Goal: Task Accomplishment & Management: Use online tool/utility

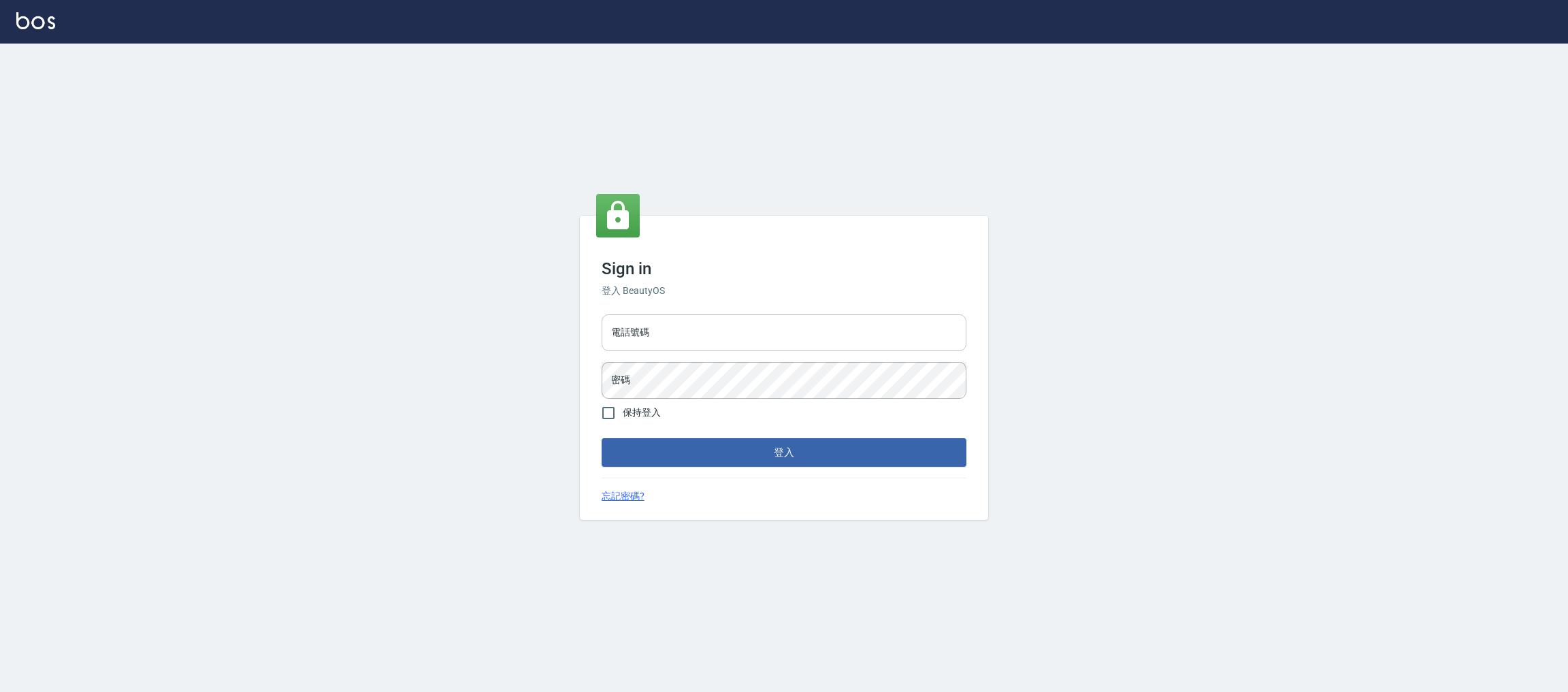
click at [843, 331] on input "電話號碼" at bounding box center [784, 333] width 365 height 36
type input "0981921116"
click at [790, 457] on button "登入" at bounding box center [784, 452] width 365 height 29
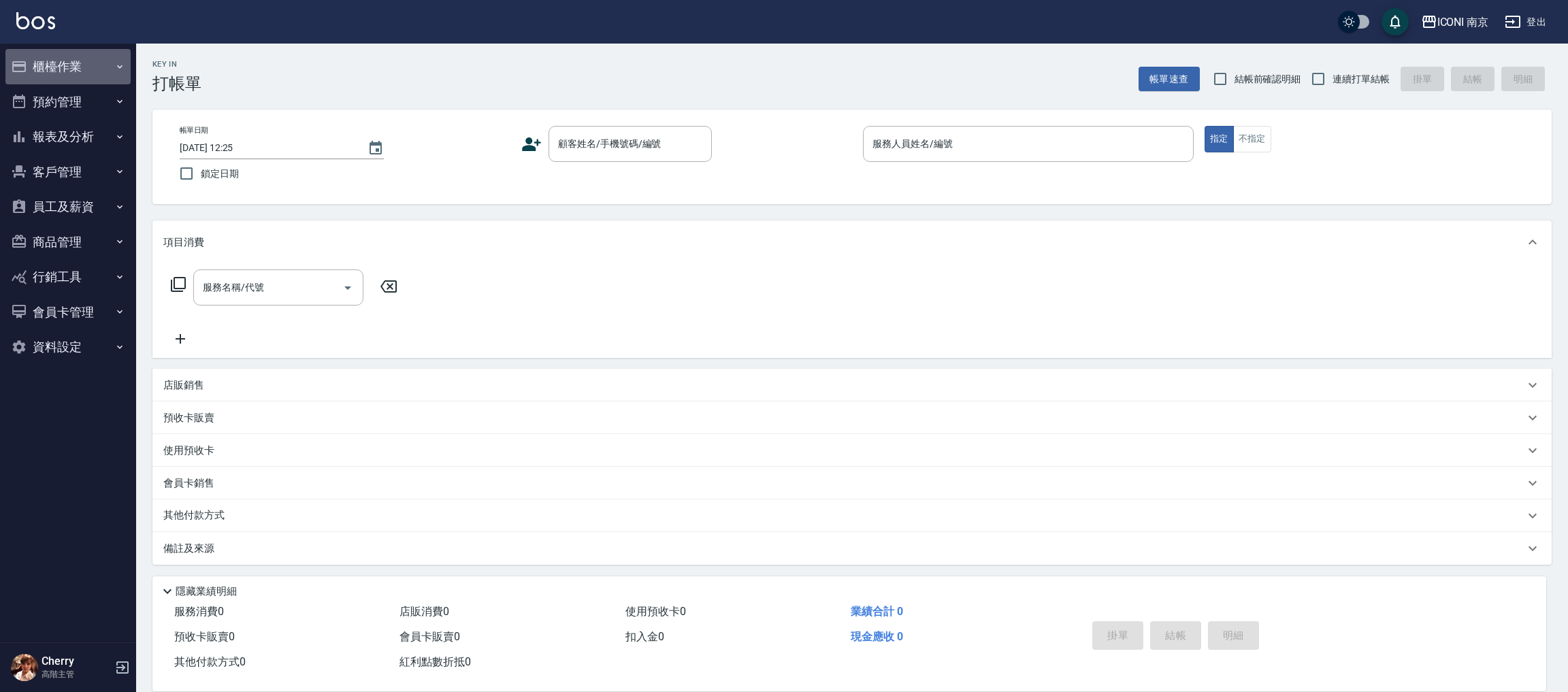
click at [68, 70] on button "櫃檯作業" at bounding box center [68, 67] width 125 height 36
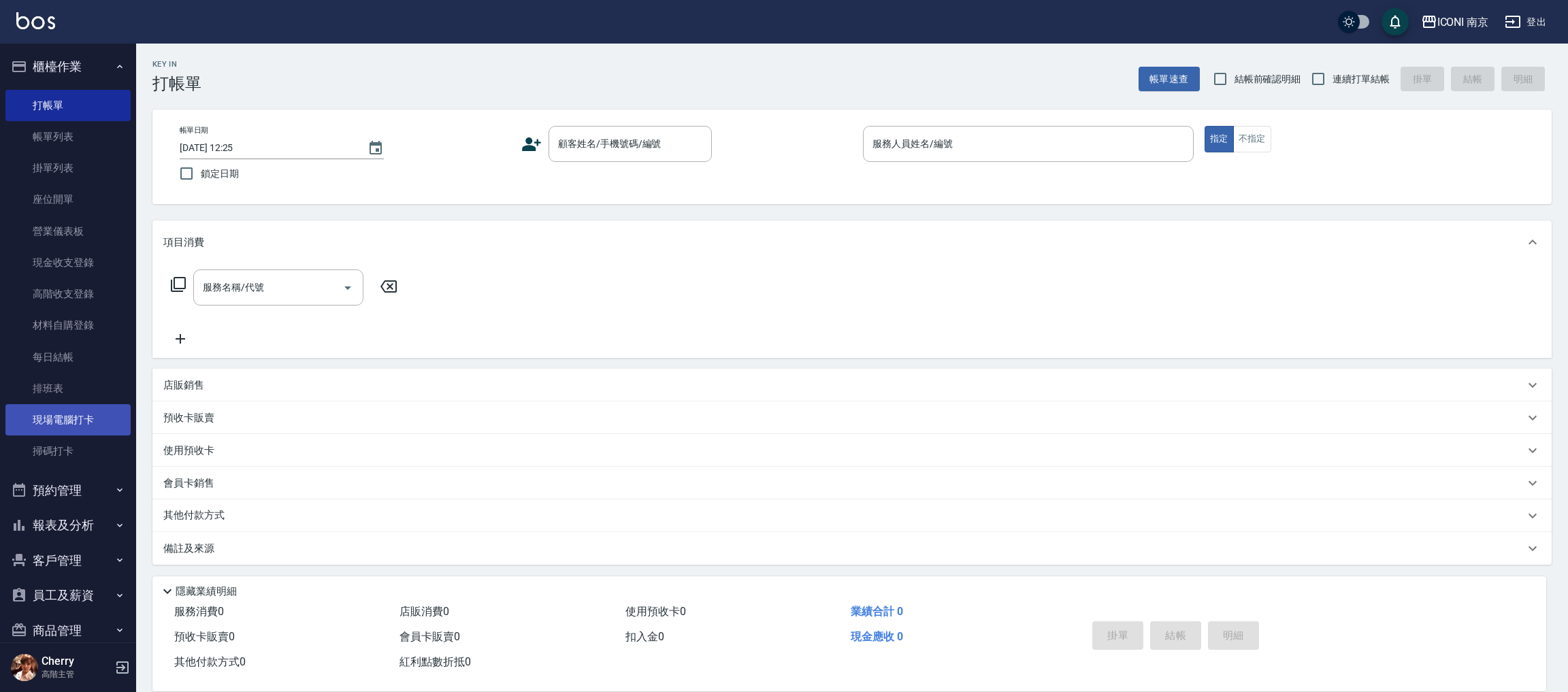
drag, startPoint x: 81, startPoint y: 420, endPoint x: 93, endPoint y: 424, distance: 12.6
click at [84, 420] on link "現場電腦打卡" at bounding box center [68, 420] width 125 height 32
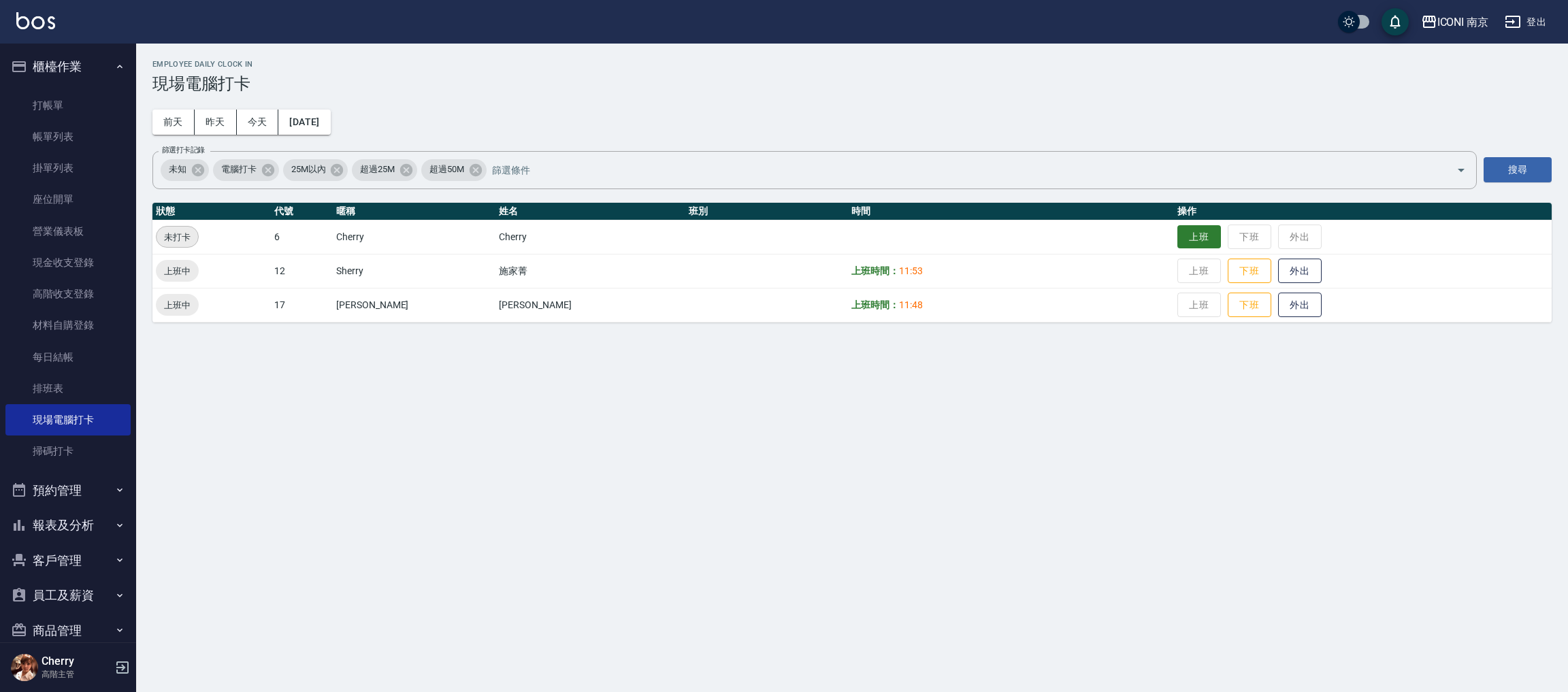
click at [1179, 238] on button "上班" at bounding box center [1198, 237] width 44 height 24
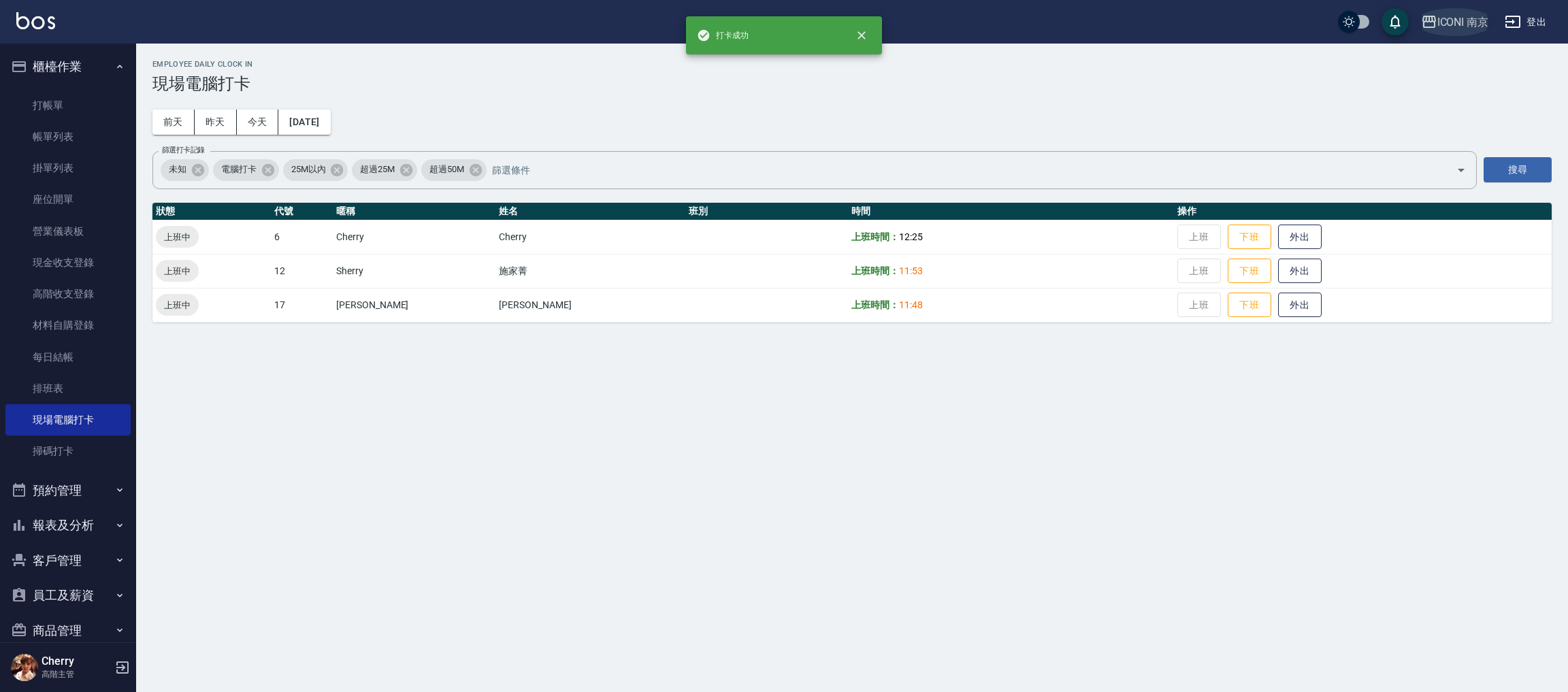
click at [1461, 12] on button "ICONI 南京" at bounding box center [1455, 21] width 79 height 28
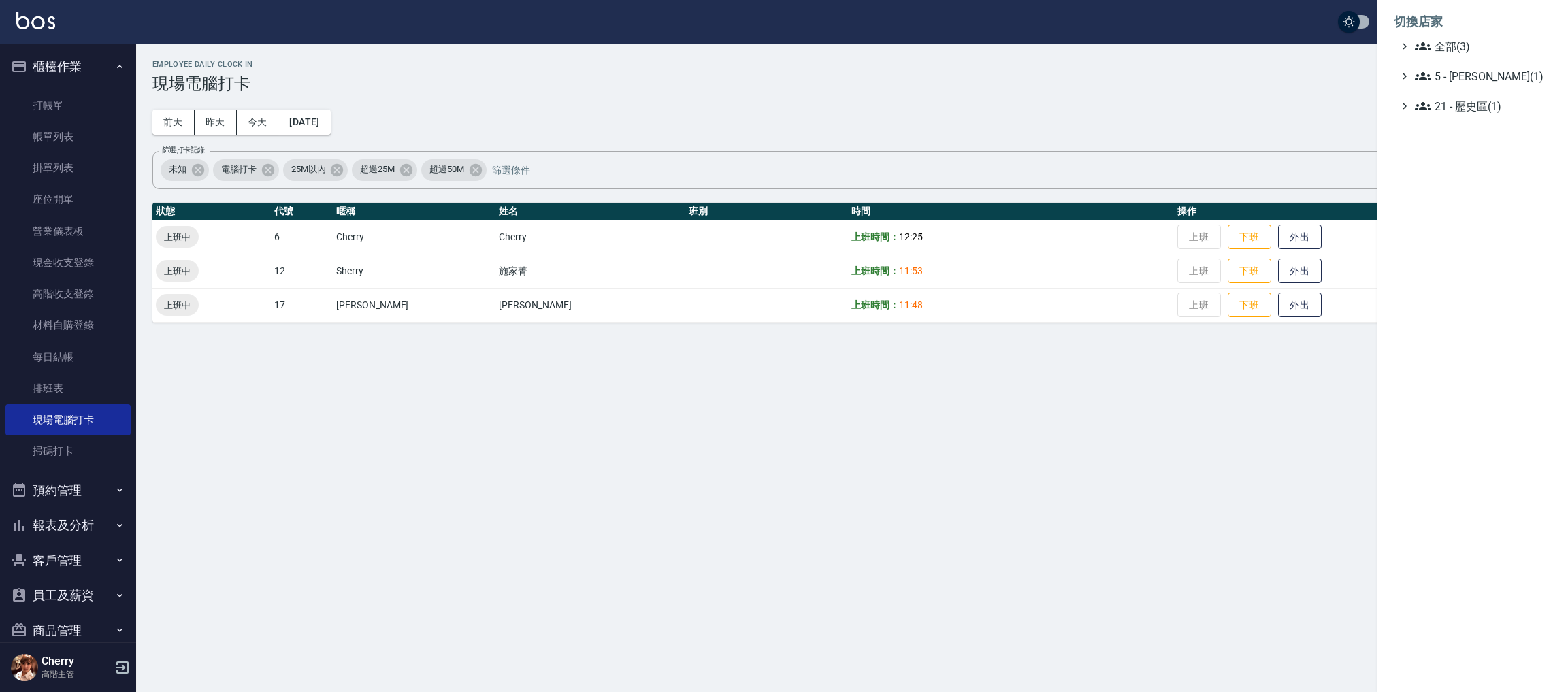
click at [1460, 36] on li "切換店家" at bounding box center [1472, 21] width 158 height 32
click at [1457, 51] on span "全部(3)" at bounding box center [1480, 46] width 131 height 17
click at [1456, 82] on span "PS23" at bounding box center [1479, 86] width 133 height 17
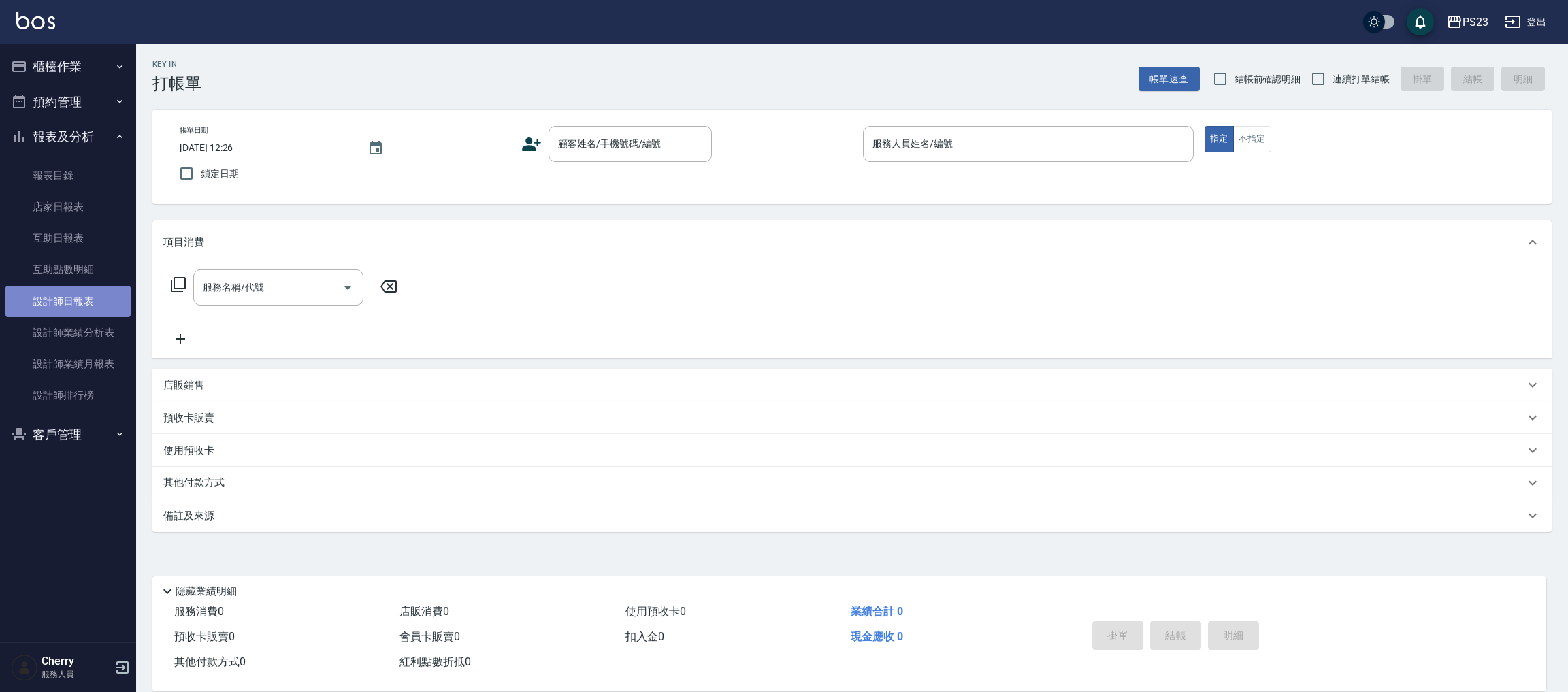
click at [76, 303] on link "設計師日報表" at bounding box center [68, 302] width 125 height 32
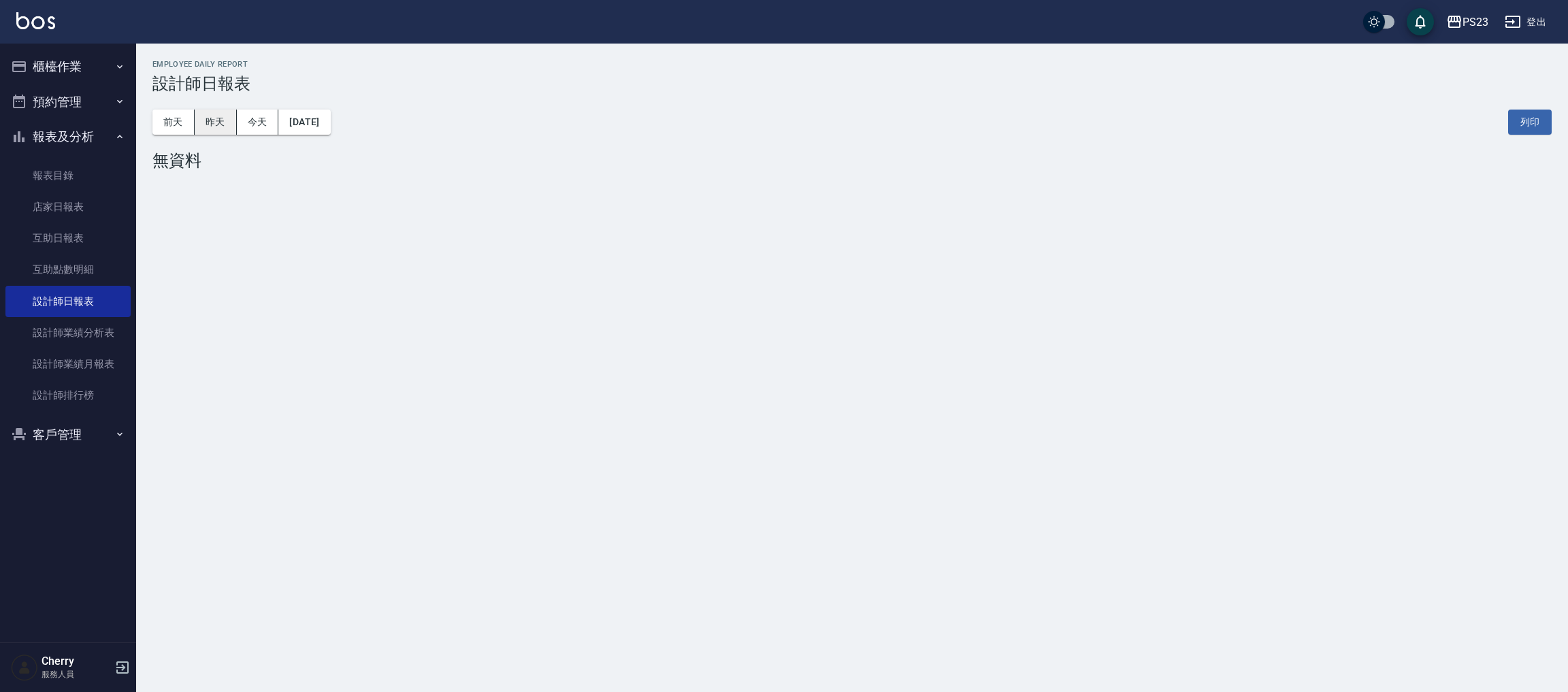
click at [204, 130] on button "昨天" at bounding box center [215, 122] width 42 height 25
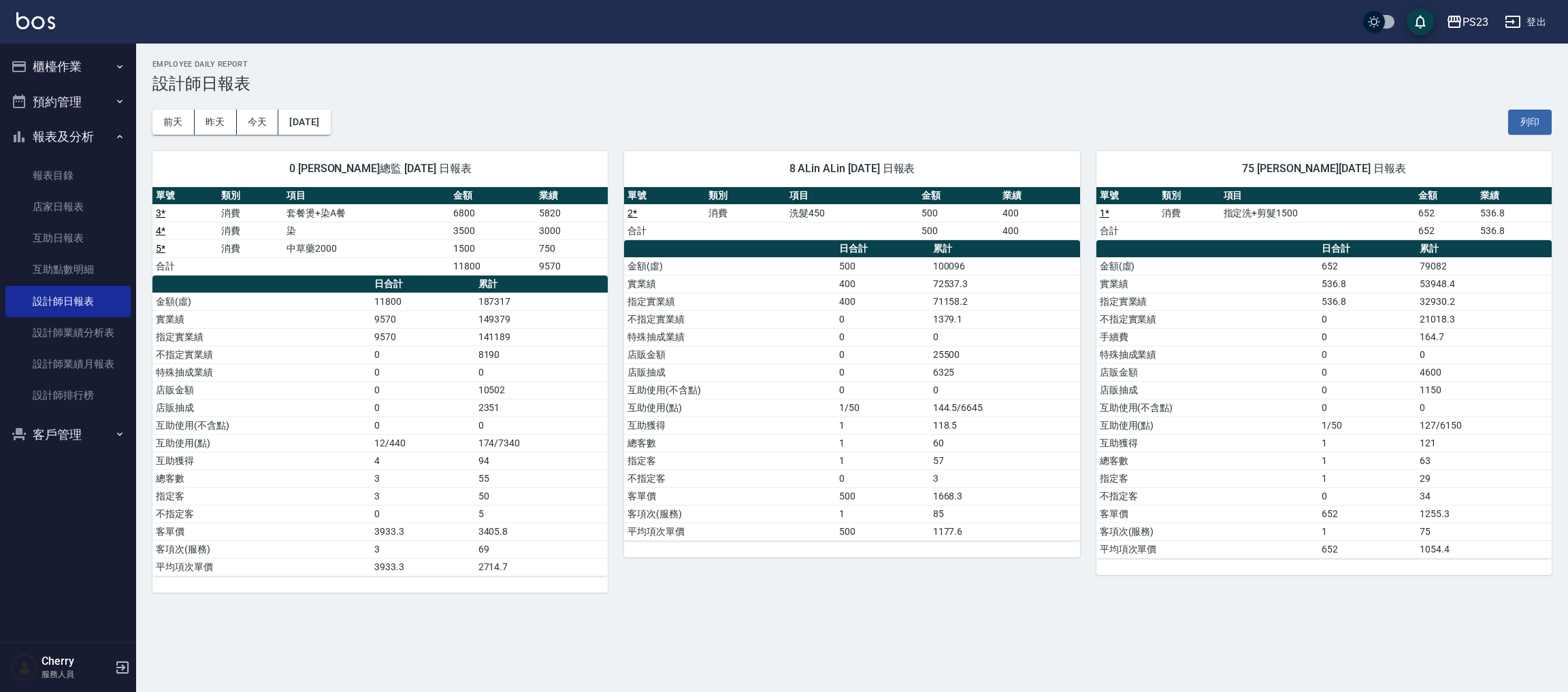
click at [940, 609] on div "PS23 [DATE] 設計師日報表 列印時間： [DATE][PHONE_NUMBER]:26 Employee Daily Report 設計師日報表 […" at bounding box center [852, 326] width 1432 height 565
click at [209, 124] on button "昨天" at bounding box center [215, 122] width 42 height 25
click at [239, 104] on div "[DATE] [DATE] [DATE] [DATE] 列印" at bounding box center [851, 122] width 1399 height 58
click at [254, 122] on button "今天" at bounding box center [257, 122] width 42 height 25
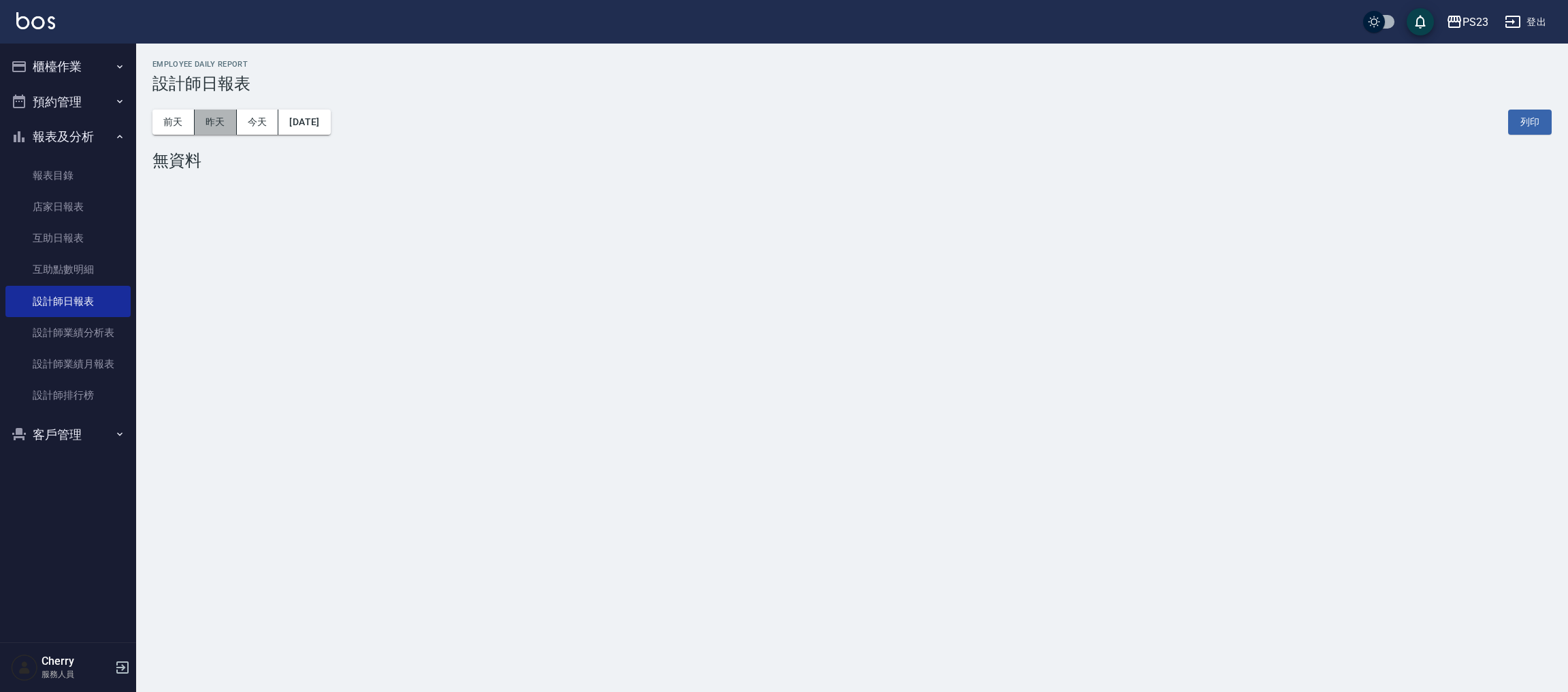
click at [219, 124] on button "昨天" at bounding box center [215, 122] width 42 height 25
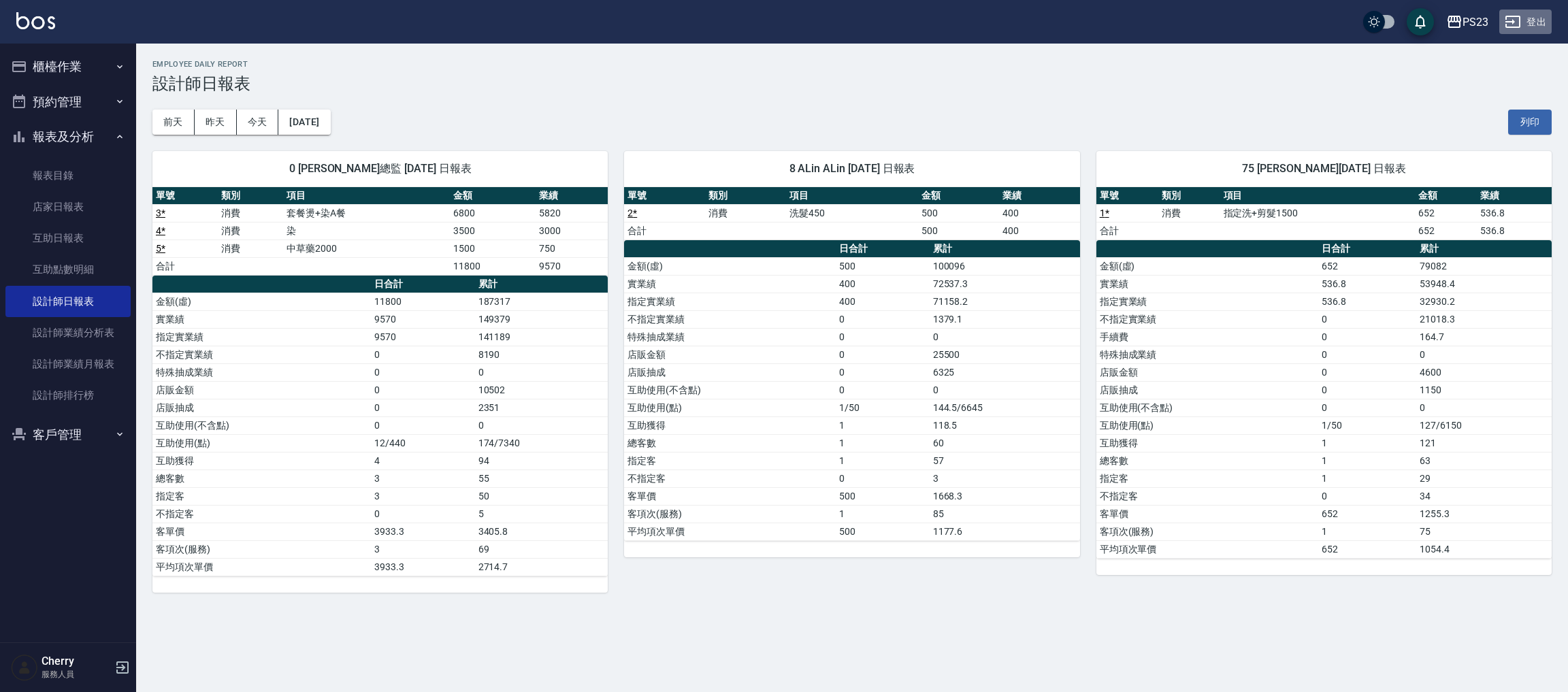
click at [1534, 17] on button "登出" at bounding box center [1525, 22] width 52 height 25
